Goal: Information Seeking & Learning: Learn about a topic

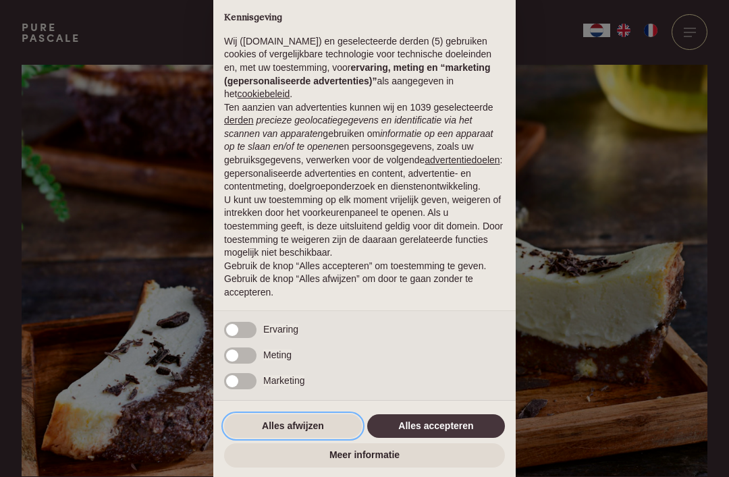
click at [310, 432] on button "Alles afwijzen" at bounding box center [293, 426] width 138 height 24
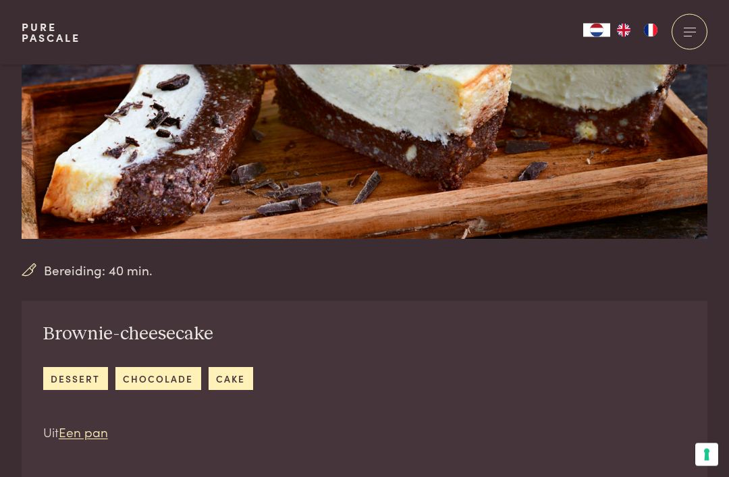
scroll to position [244, 0]
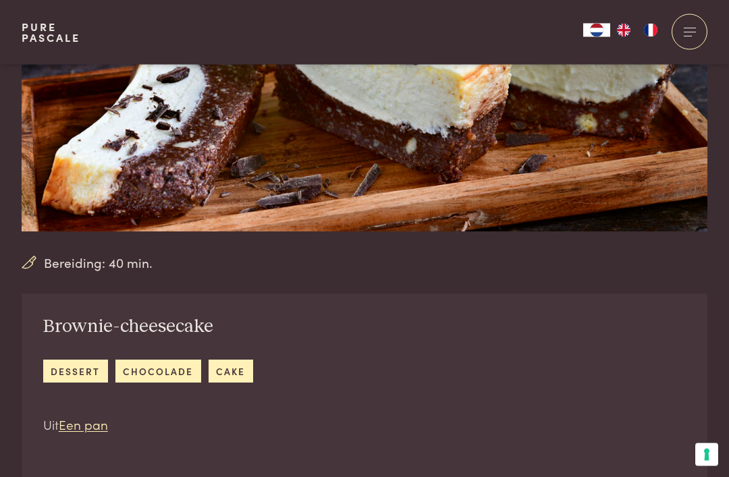
click at [84, 430] on link "Een pan" at bounding box center [83, 425] width 49 height 18
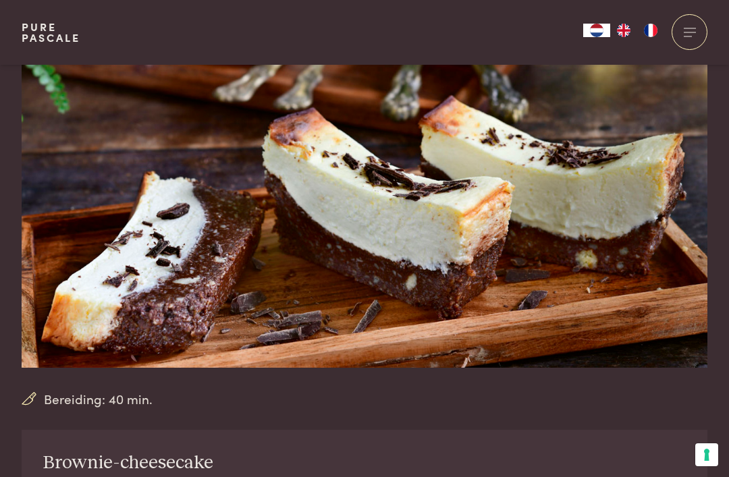
scroll to position [0, 0]
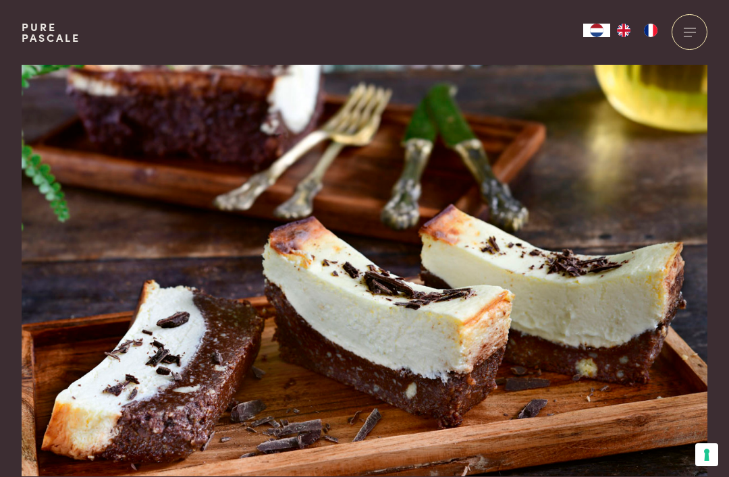
click at [684, 31] on div at bounding box center [690, 32] width 36 height 36
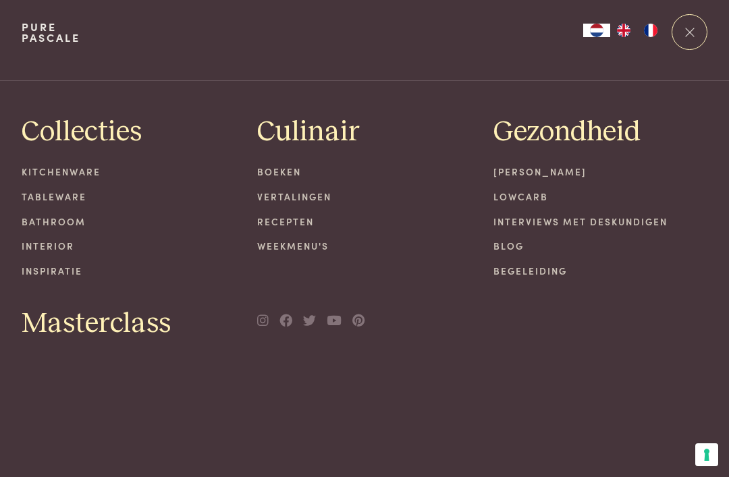
click at [292, 220] on link "Recepten" at bounding box center [364, 222] width 215 height 14
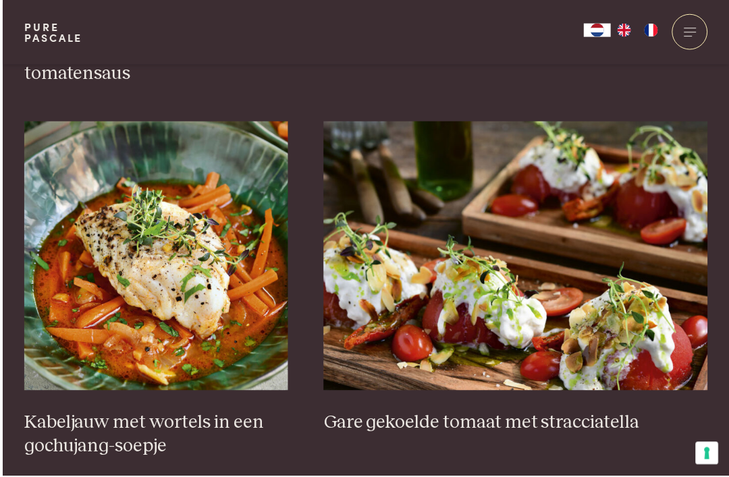
scroll to position [856, 0]
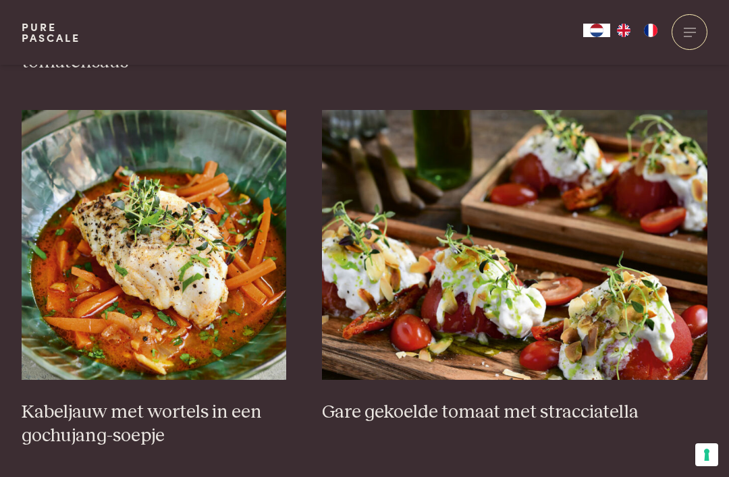
click at [508, 405] on h3 "Gare gekoelde tomaat met stracciatella" at bounding box center [514, 413] width 385 height 24
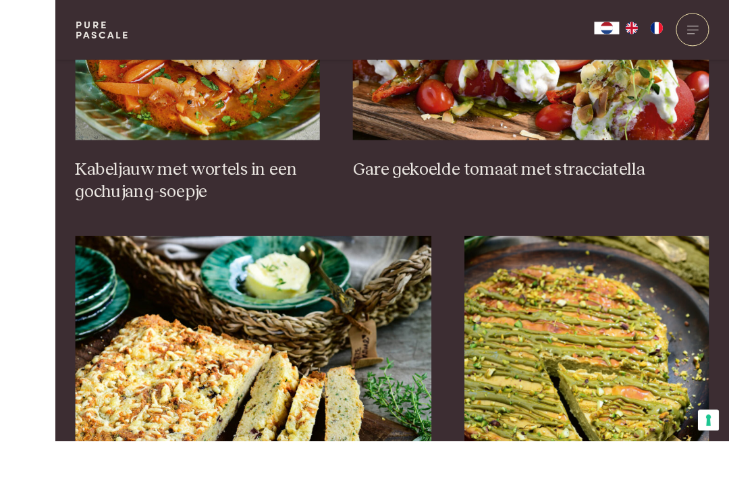
scroll to position [1186, 0]
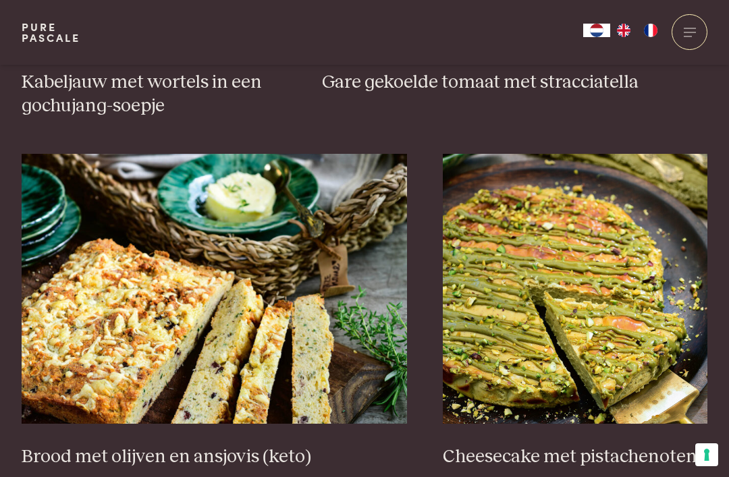
click at [553, 453] on h3 "Cheesecake met pistachenoten" at bounding box center [575, 457] width 265 height 24
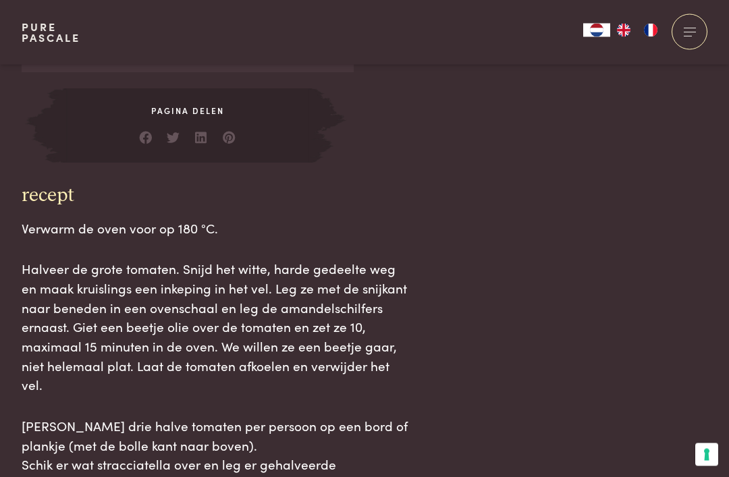
scroll to position [1272, 0]
click at [641, 233] on div "Ingrediënten 3 grote tomaten 6 kerstomaatjes 6 zongedroogde tomaatjes (in olie)…" at bounding box center [365, 87] width 686 height 932
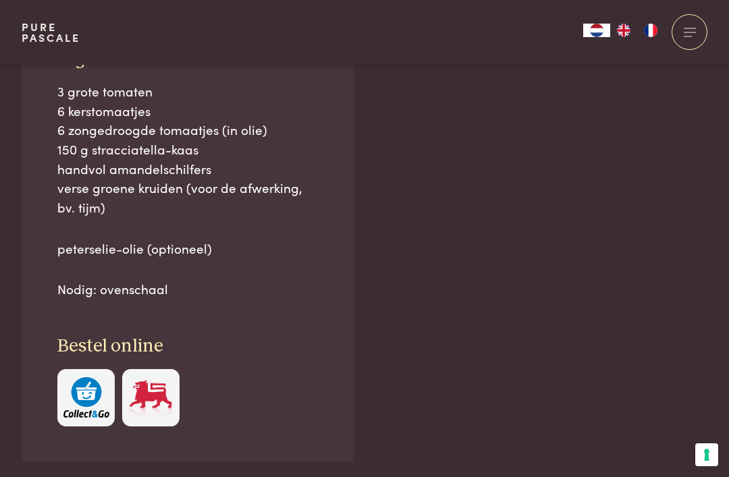
scroll to position [864, 0]
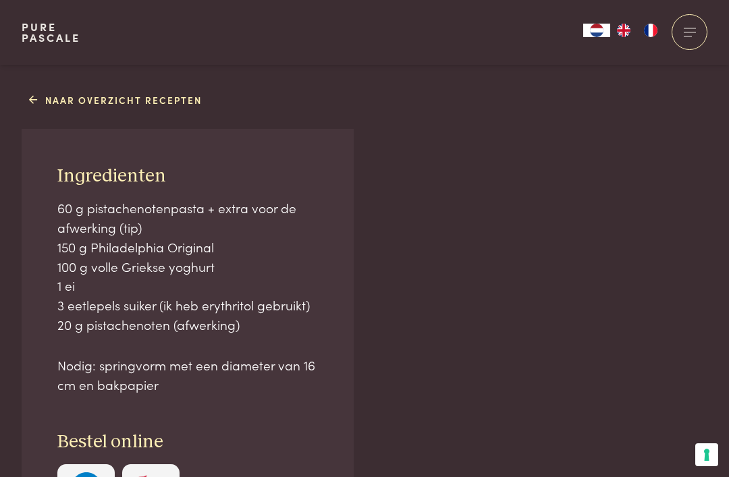
scroll to position [859, 0]
